Goal: Task Accomplishment & Management: Use online tool/utility

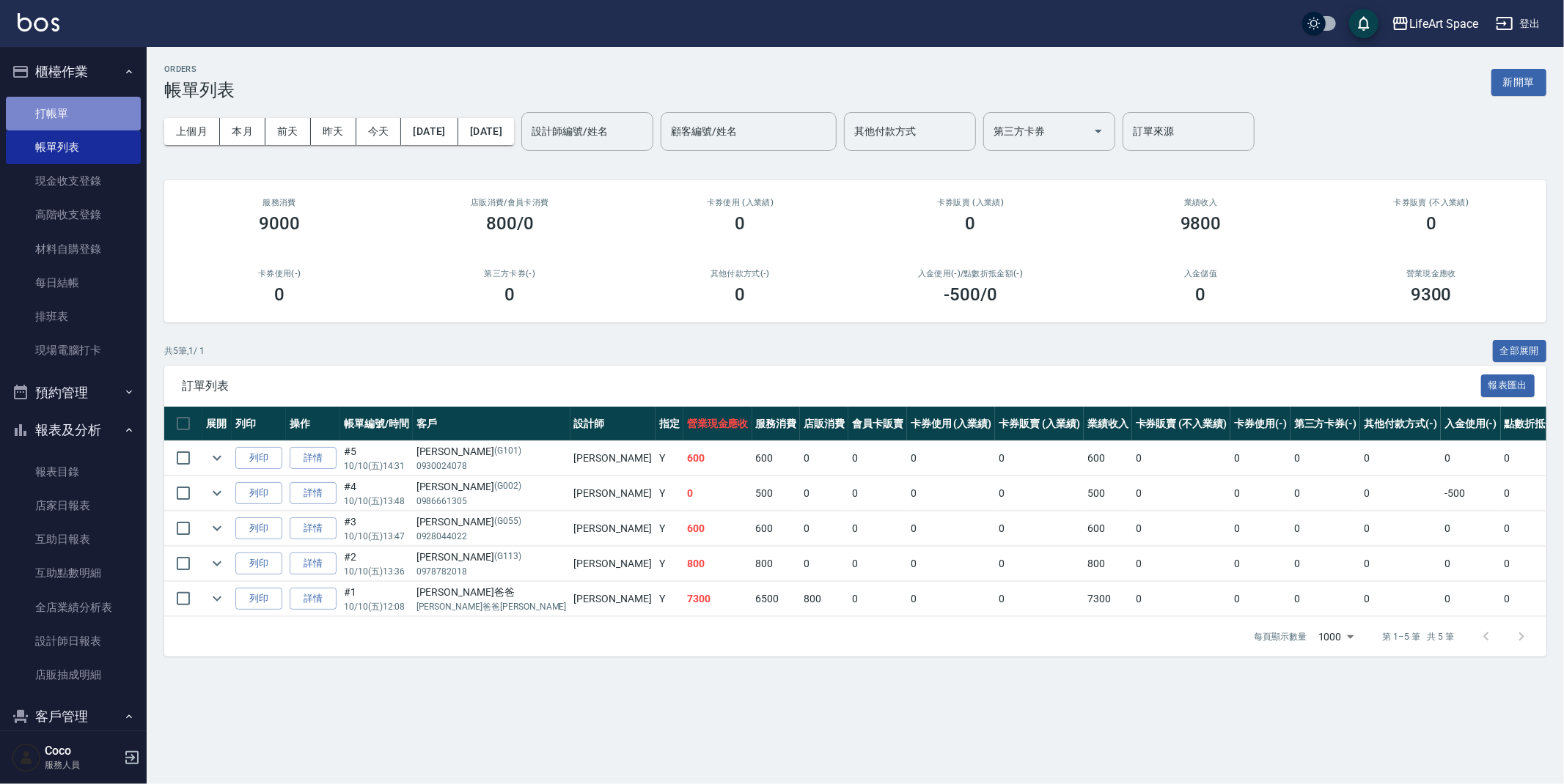
click at [91, 115] on link "打帳單" at bounding box center [73, 113] width 135 height 34
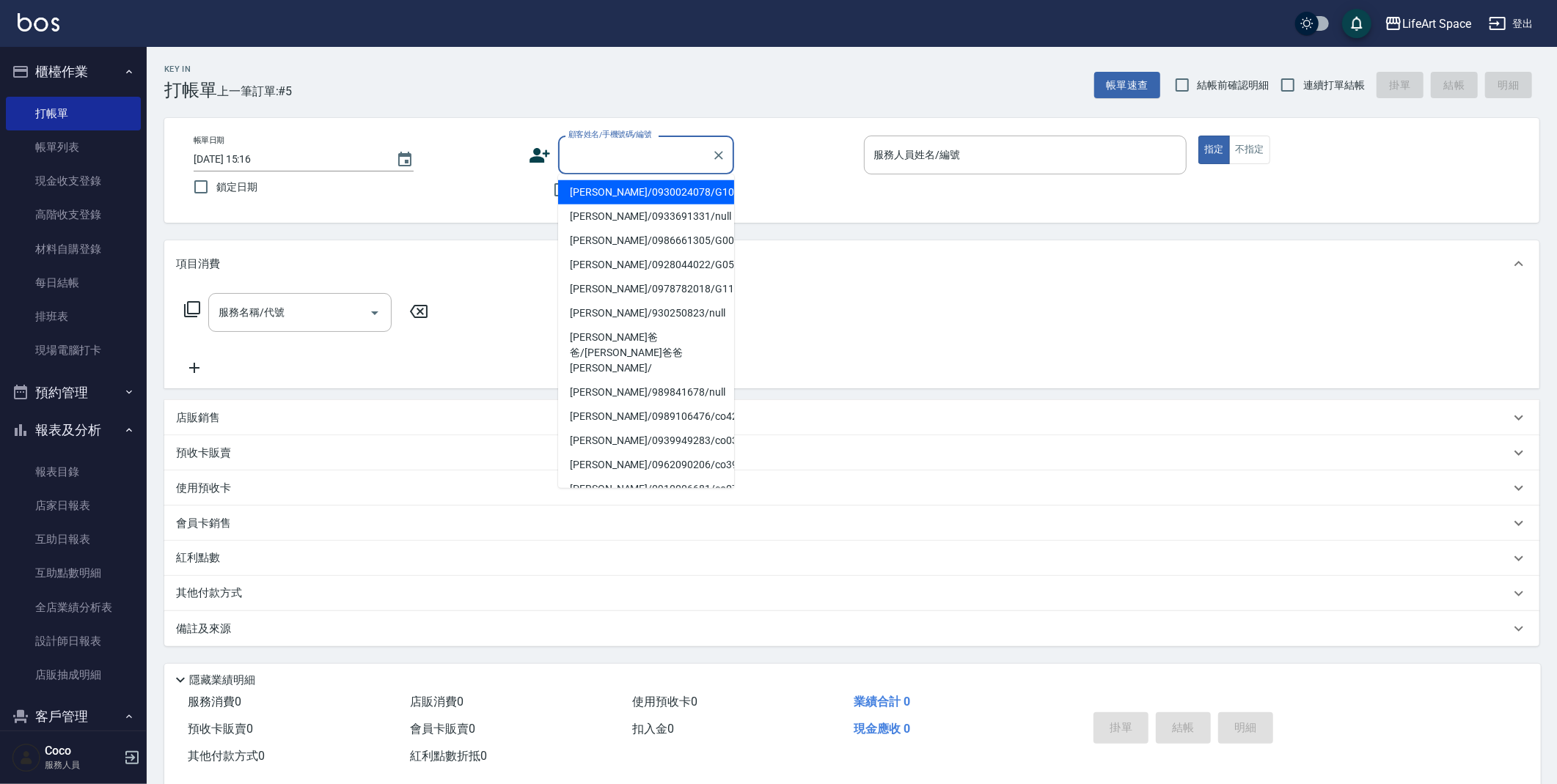
click at [669, 163] on input "顧客姓名/手機號碼/編號" at bounding box center [635, 155] width 141 height 26
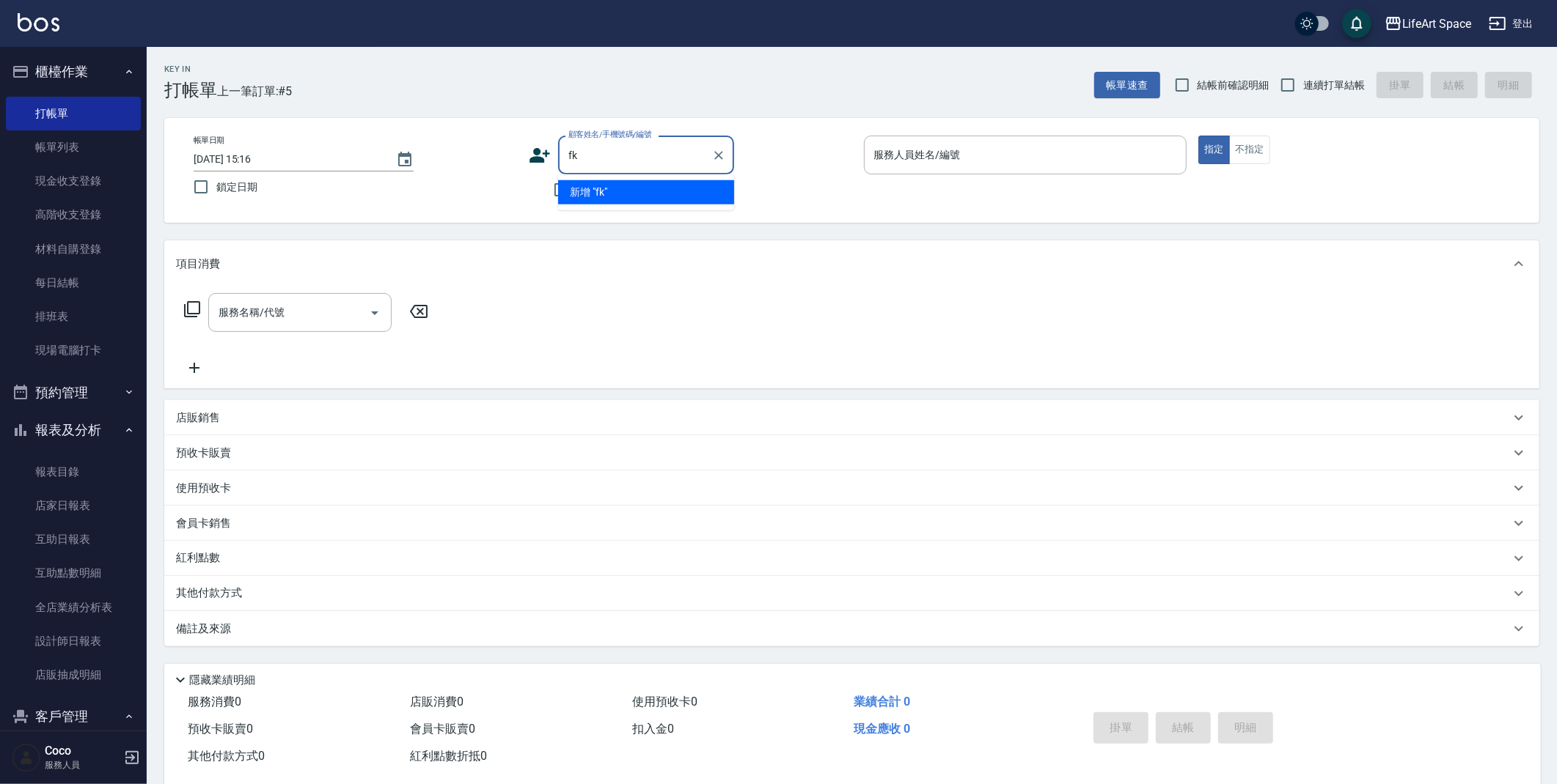
type input "f"
type input "苛"
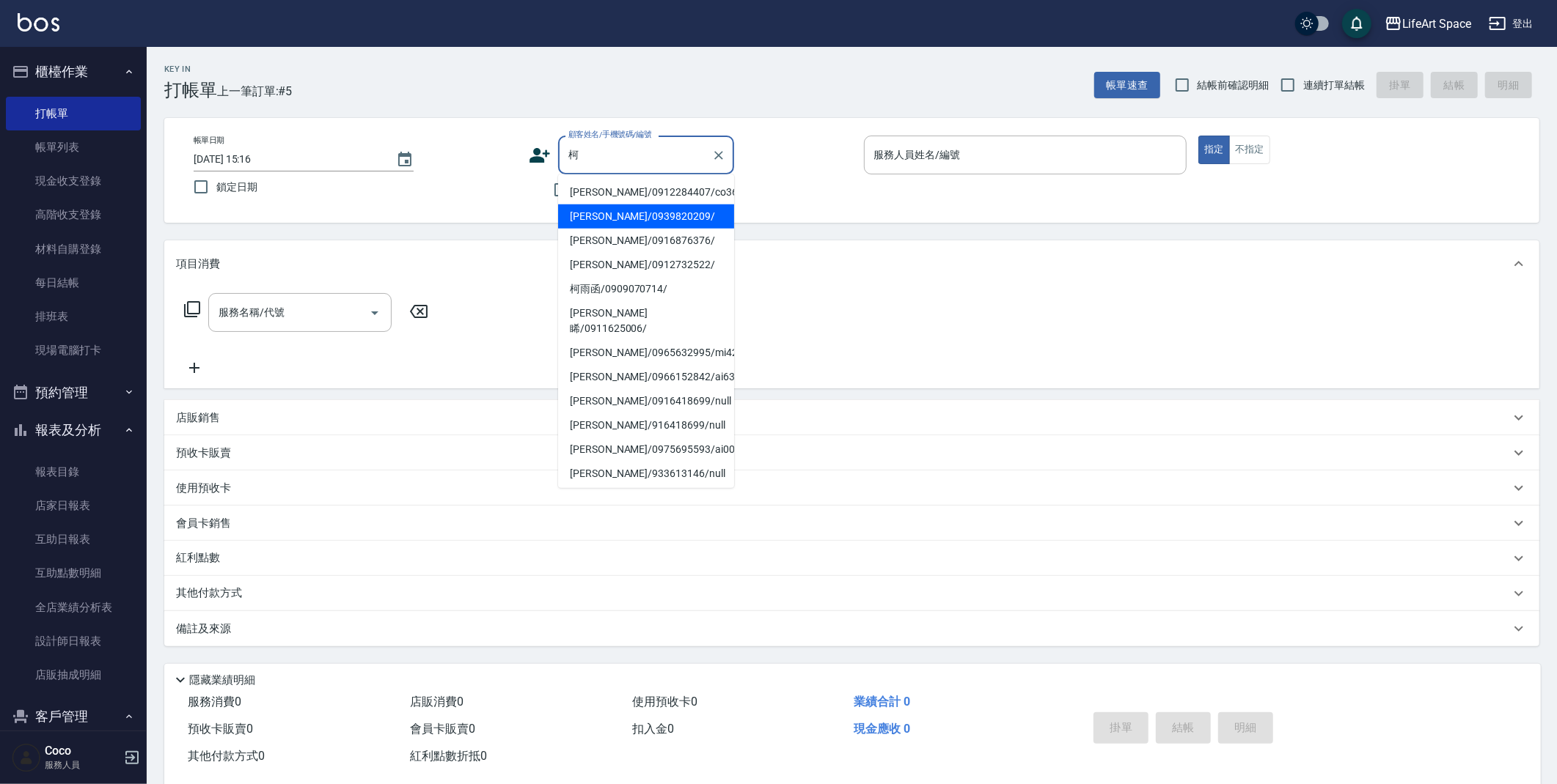
click at [654, 216] on li "[PERSON_NAME]/0939820209/" at bounding box center [646, 216] width 176 height 24
type input "[PERSON_NAME]/0939820209/"
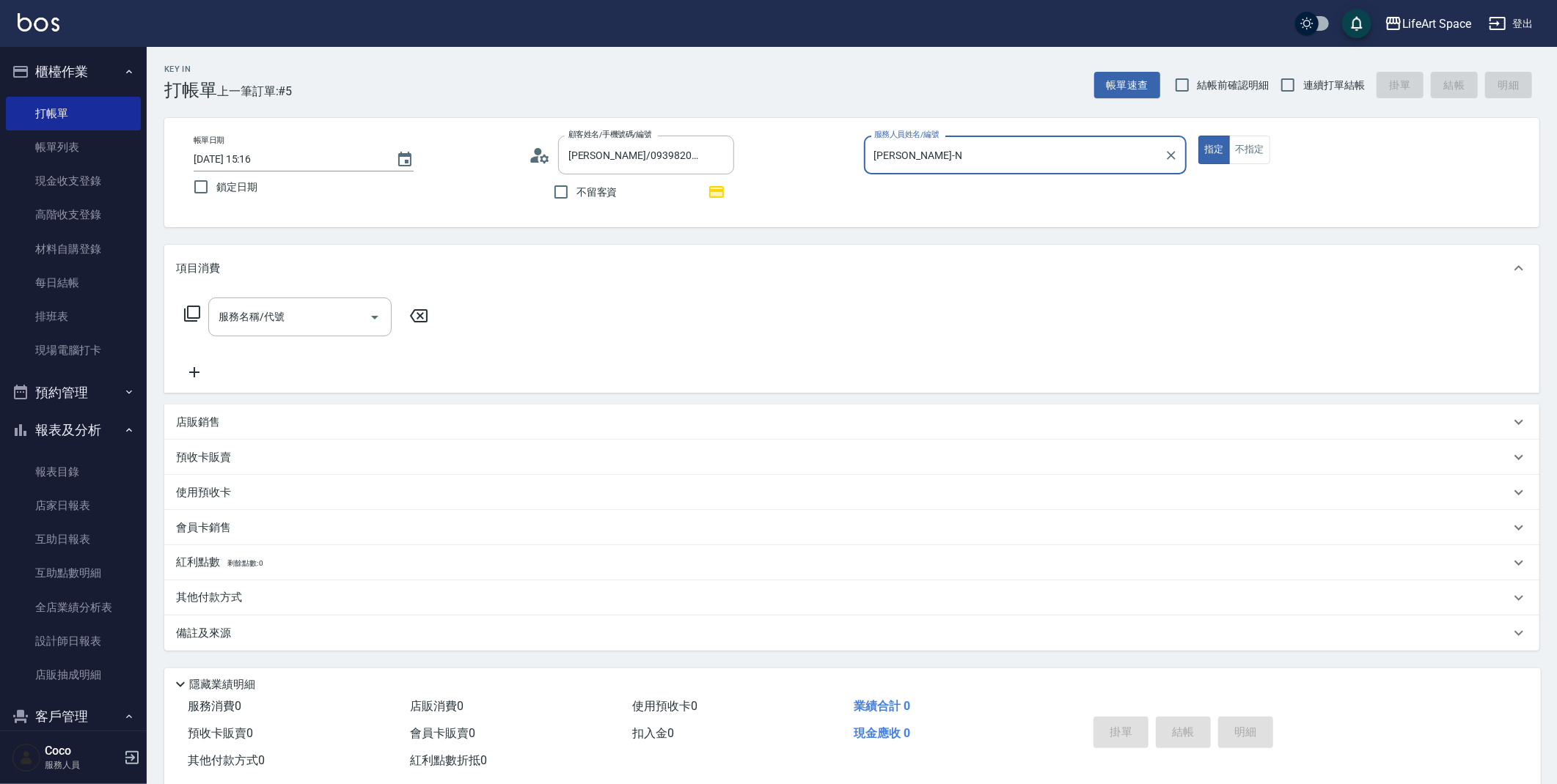
type input "[PERSON_NAME]-N"
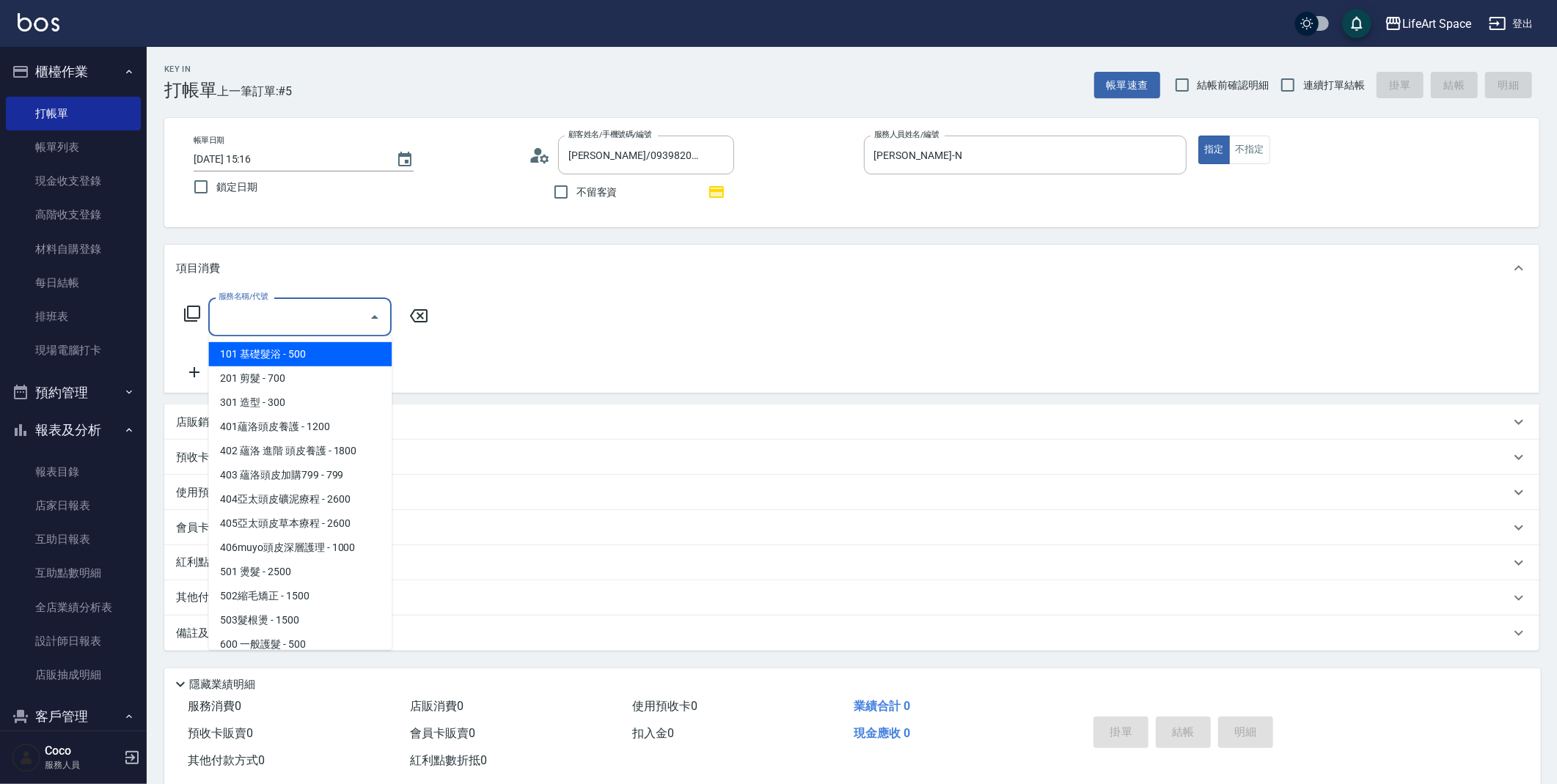
click at [324, 311] on input "服務名稱/代號" at bounding box center [289, 317] width 148 height 26
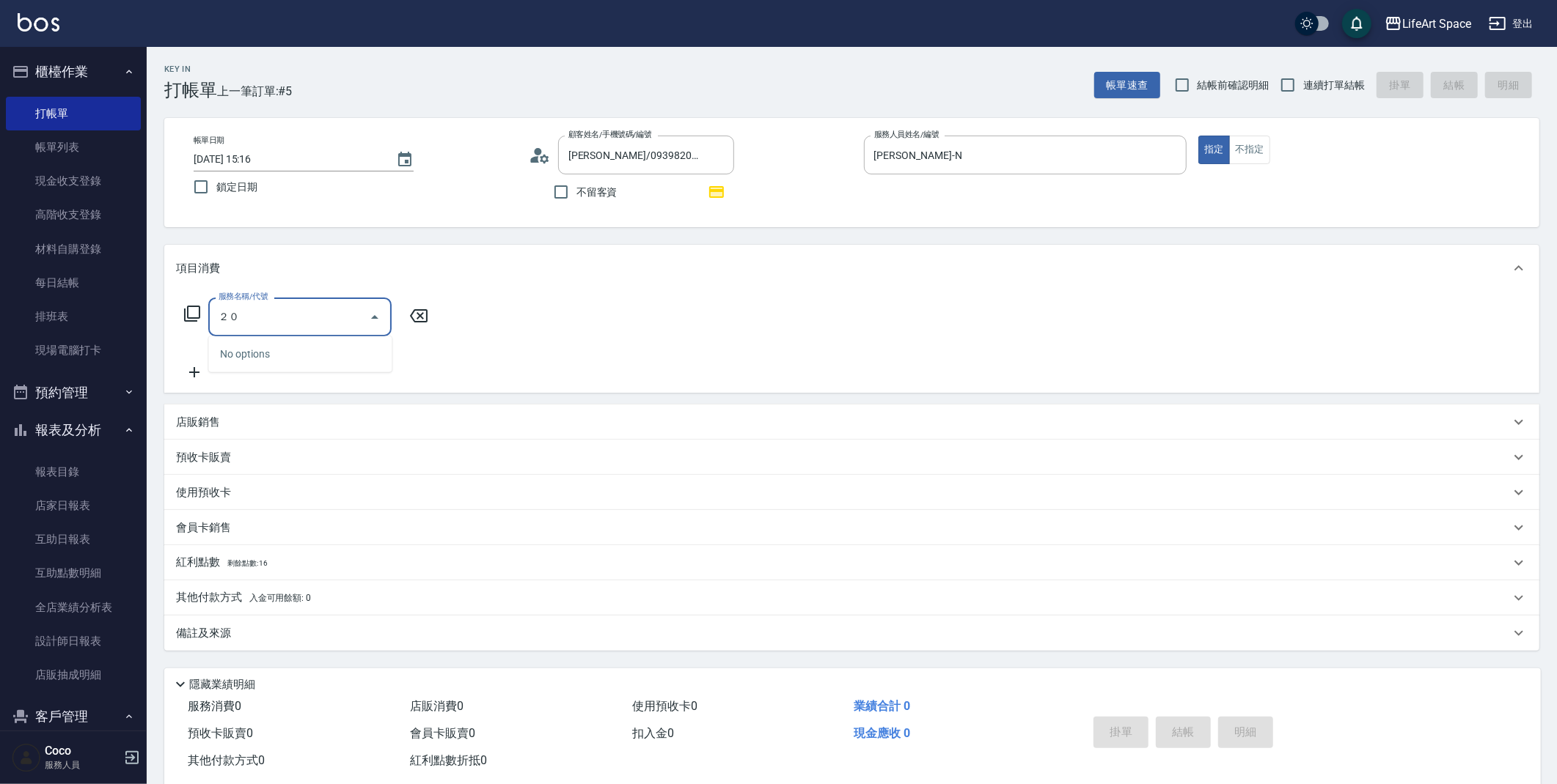
type input "２"
click at [330, 356] on span "201 剪髮 - 700" at bounding box center [299, 354] width 184 height 24
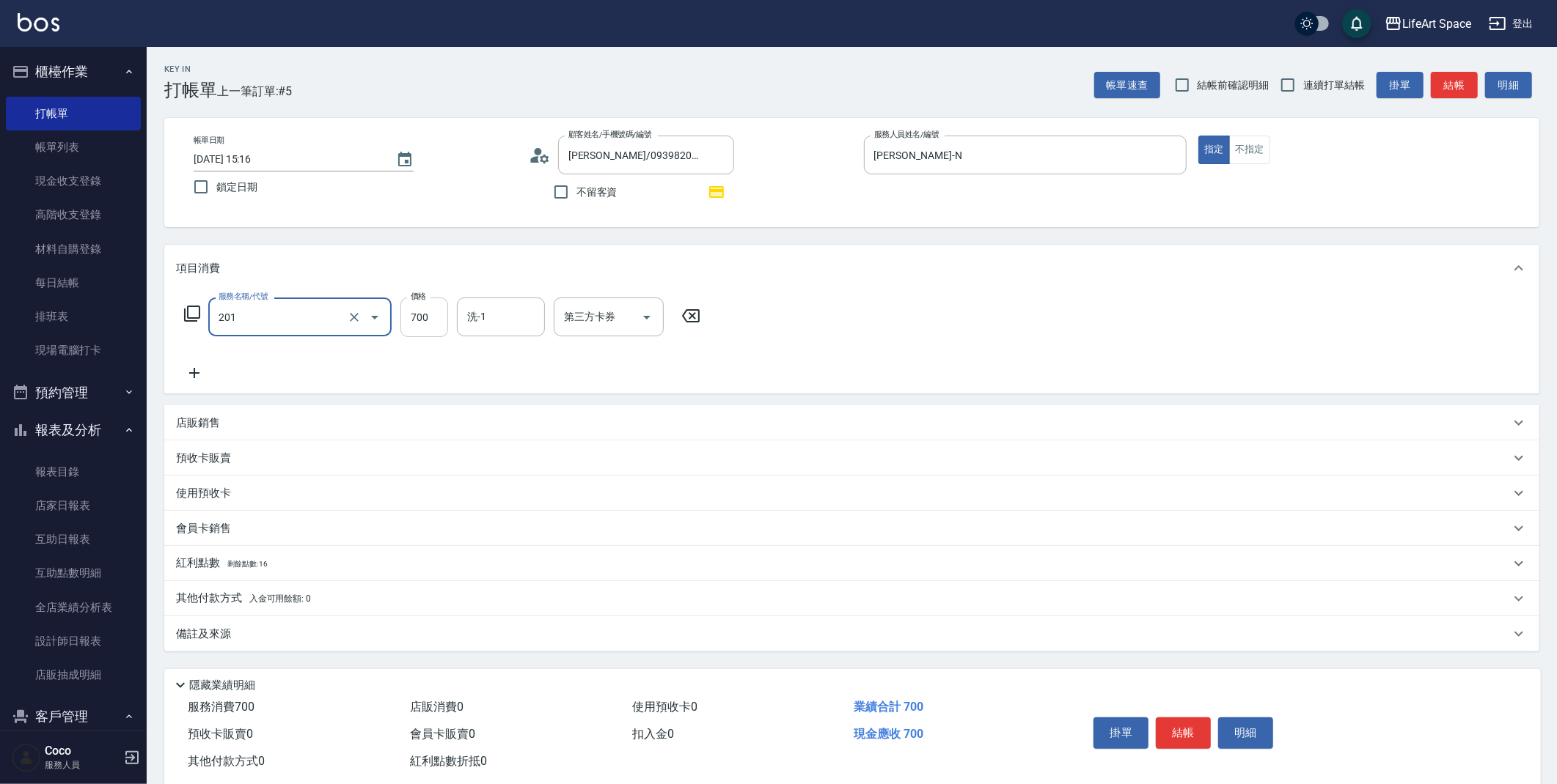
click at [435, 318] on input "700" at bounding box center [424, 317] width 48 height 39
type input "201 剪髮(201)"
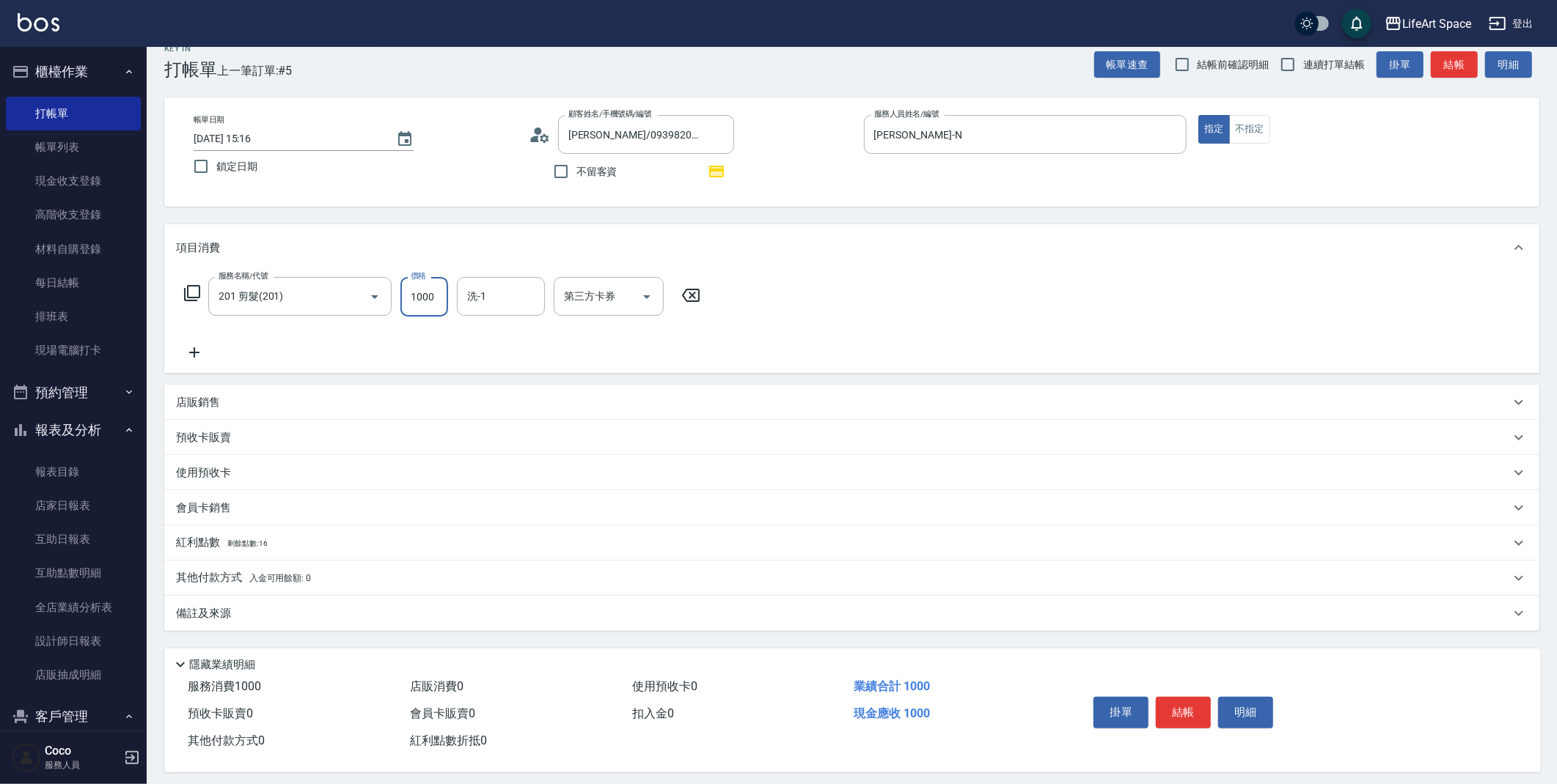
scroll to position [32, 0]
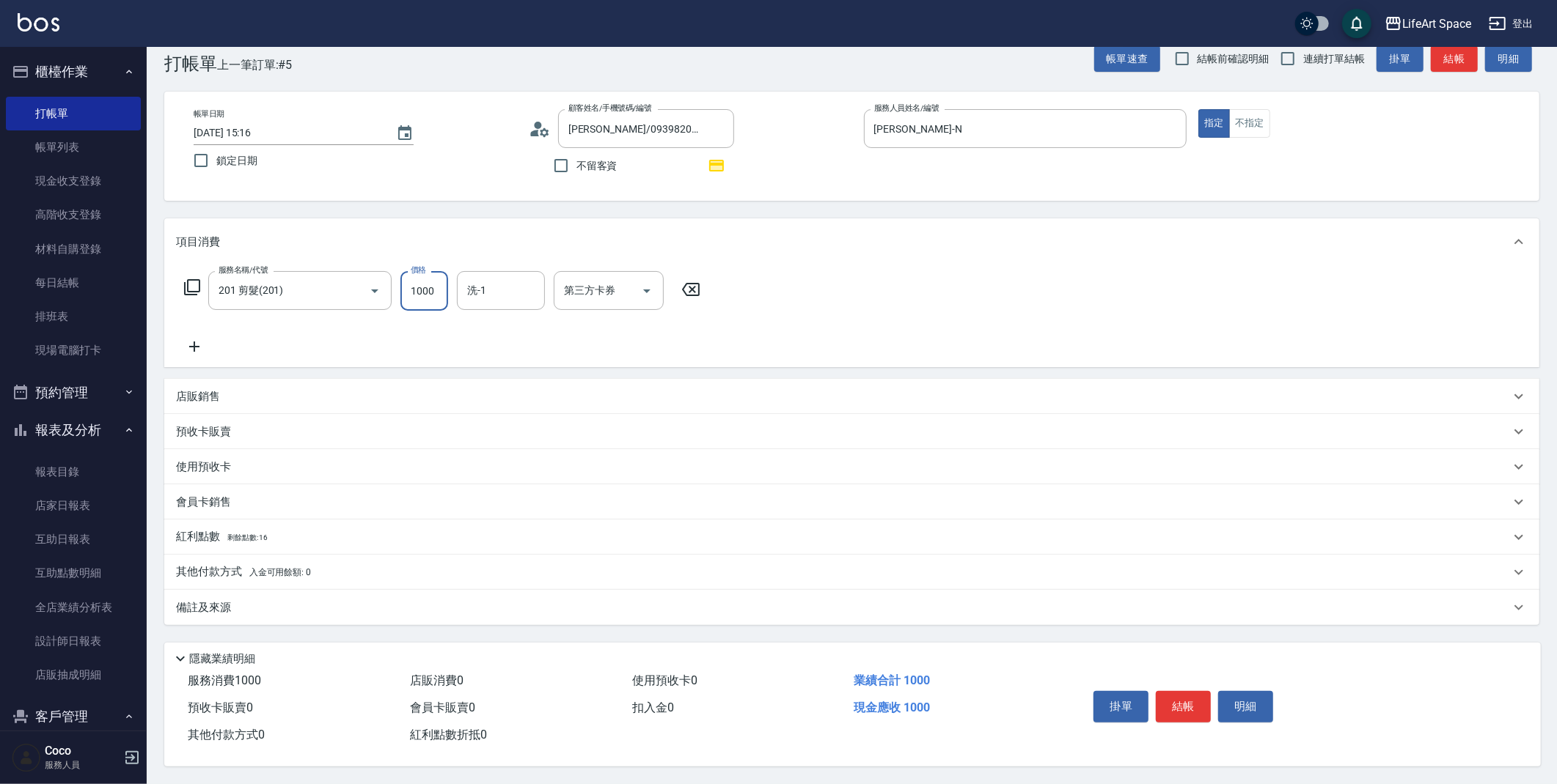
type input "1000"
click at [216, 535] on p "紅利點數 剩餘點數: 16" at bounding box center [221, 537] width 91 height 16
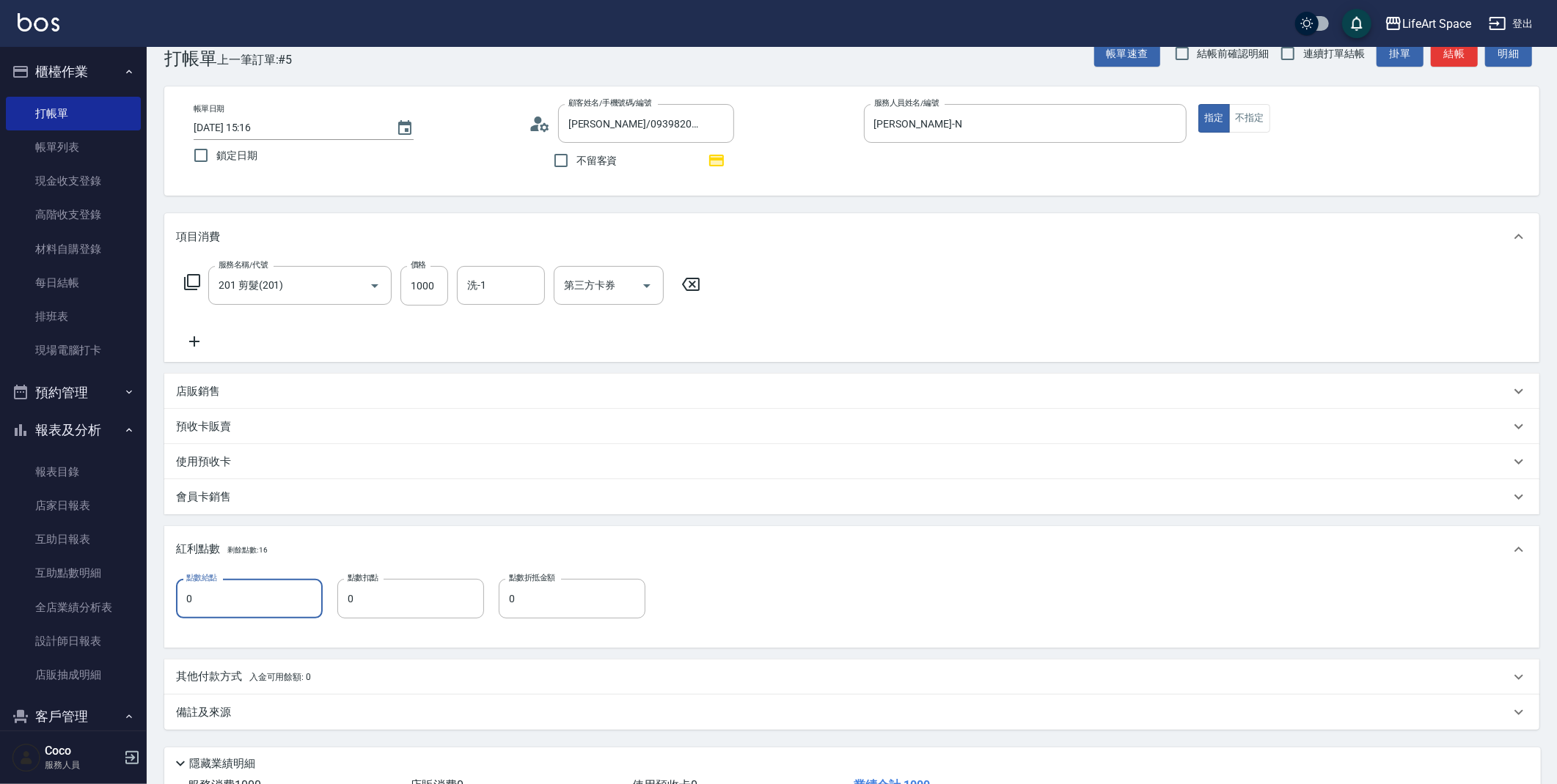
click at [235, 592] on input "0" at bounding box center [249, 599] width 147 height 39
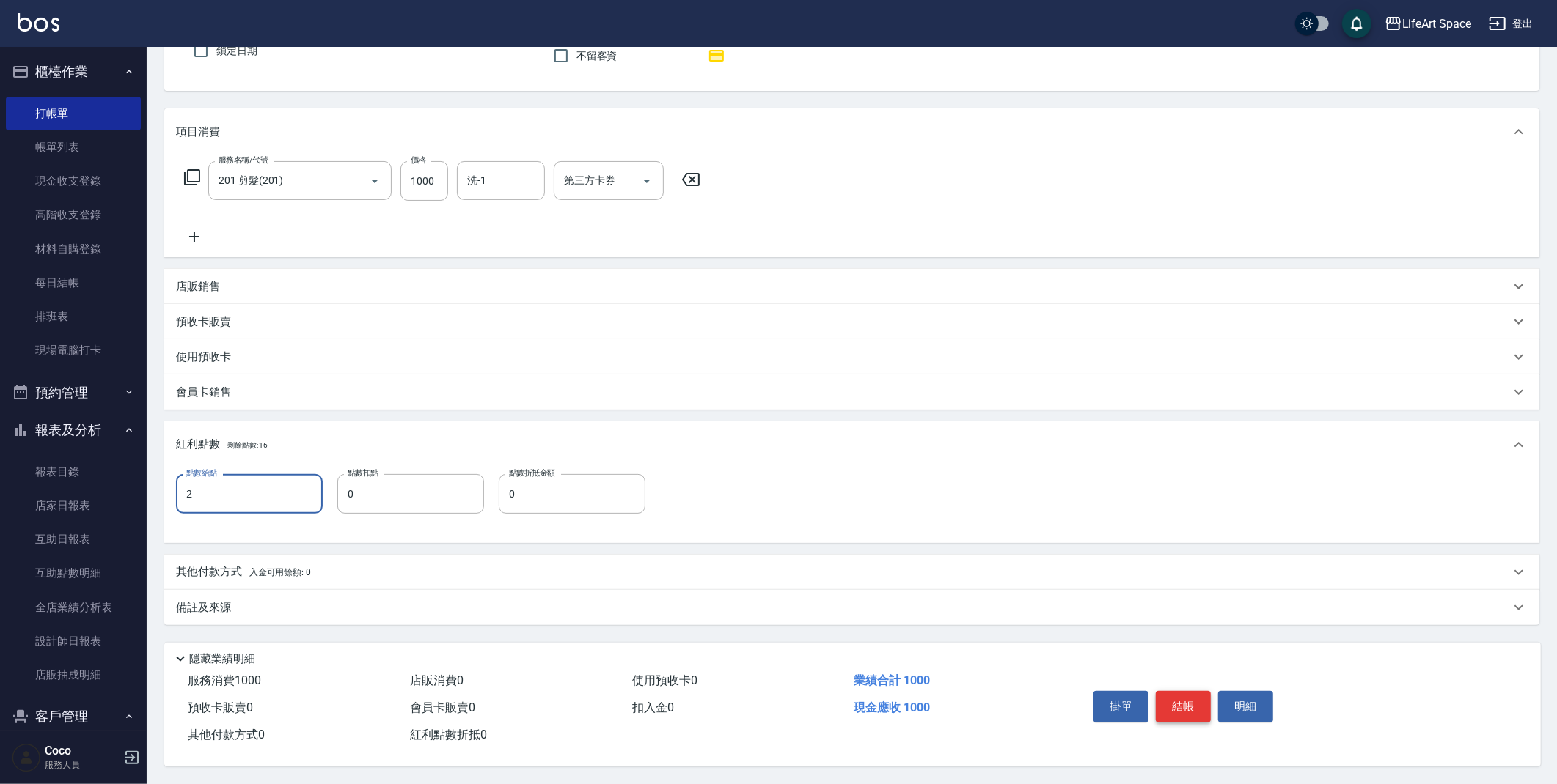
type input "2"
click at [1189, 710] on button "結帳" at bounding box center [1184, 706] width 55 height 31
